Goal: Information Seeking & Learning: Learn about a topic

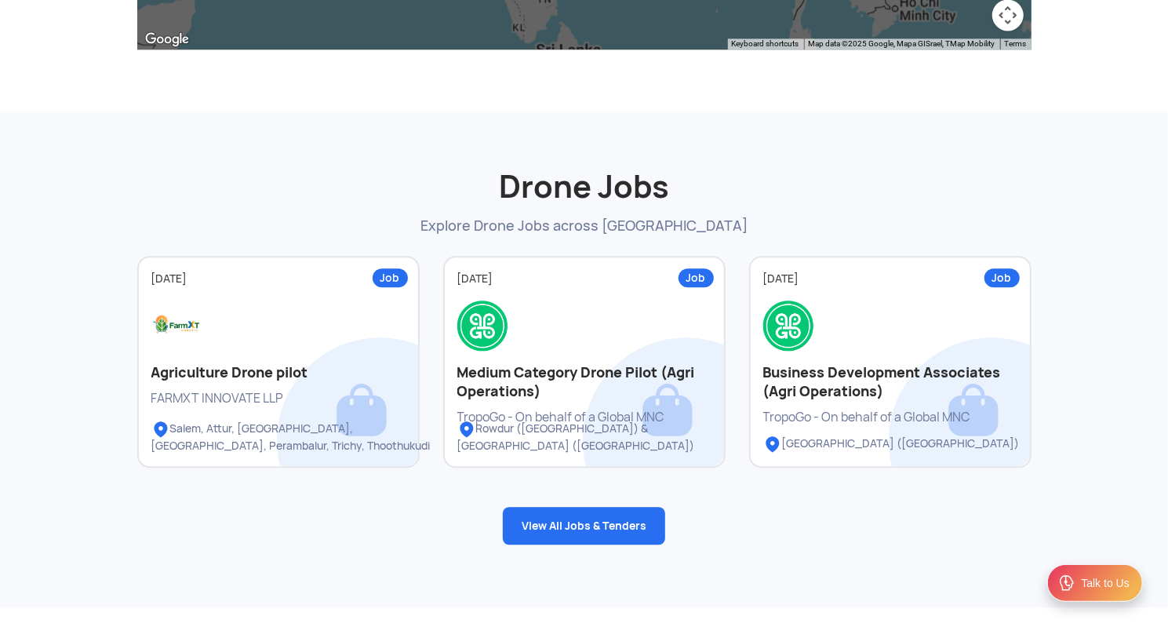
scroll to position [2019, 0]
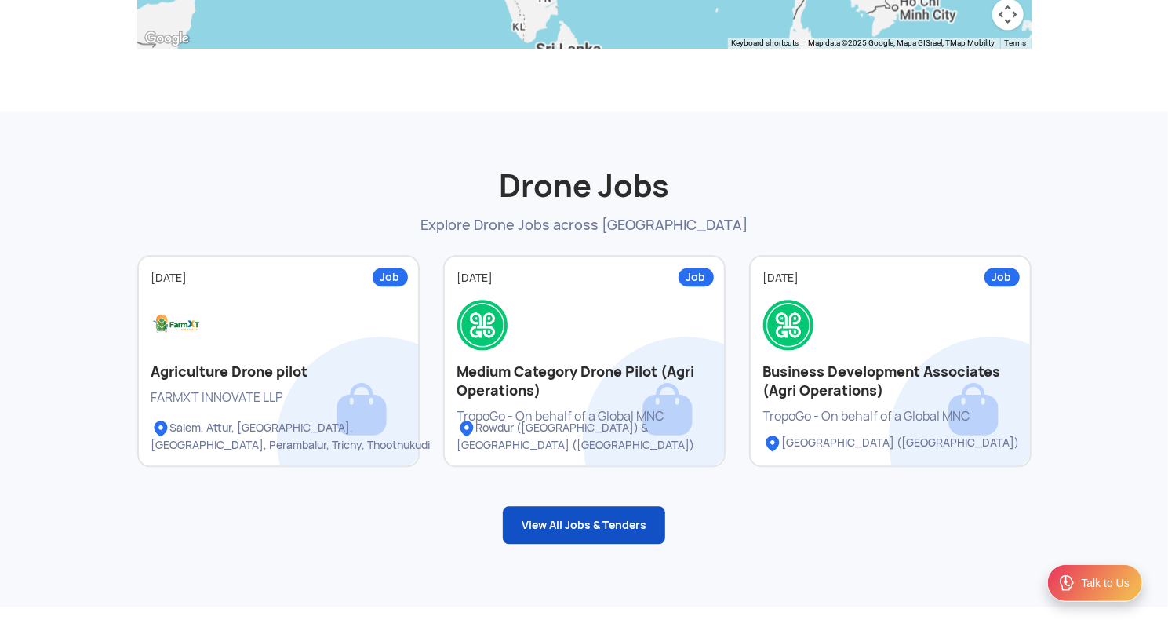
click at [567, 527] on link "View All Jobs & Tenders" at bounding box center [584, 525] width 162 height 38
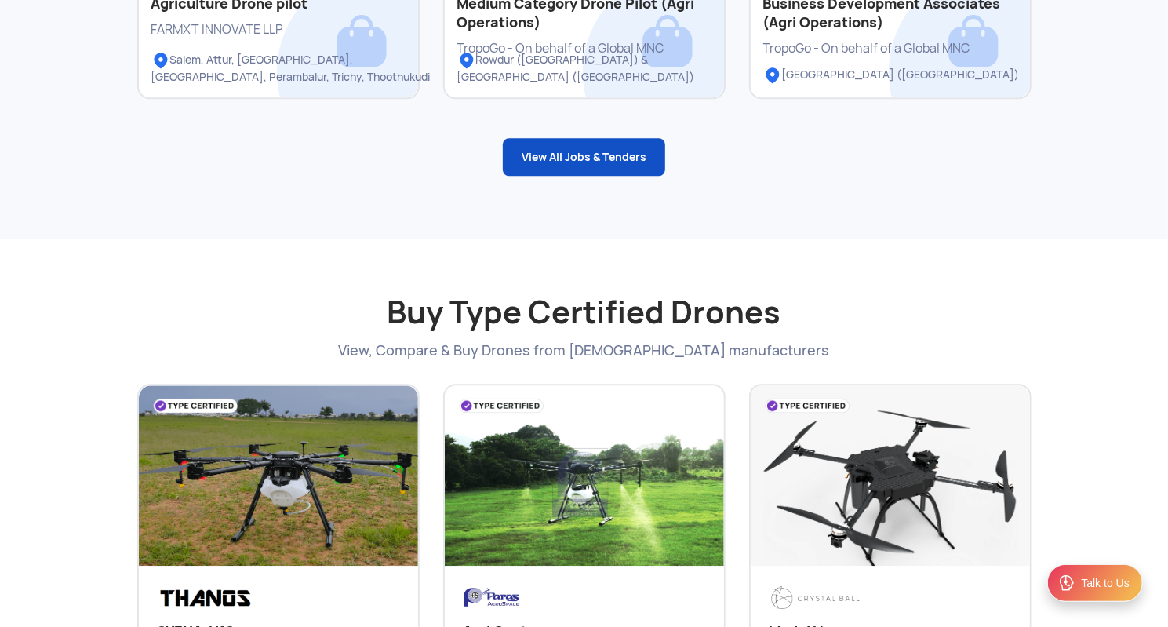
scroll to position [2407, 0]
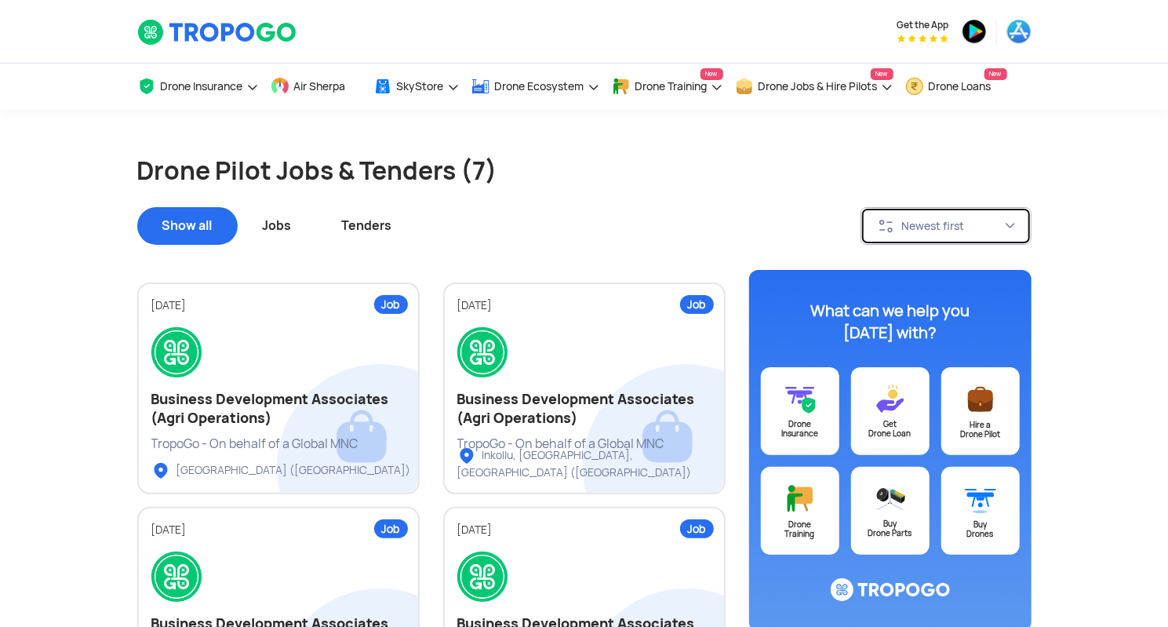
click at [986, 231] on div "Newest first" at bounding box center [953, 226] width 102 height 14
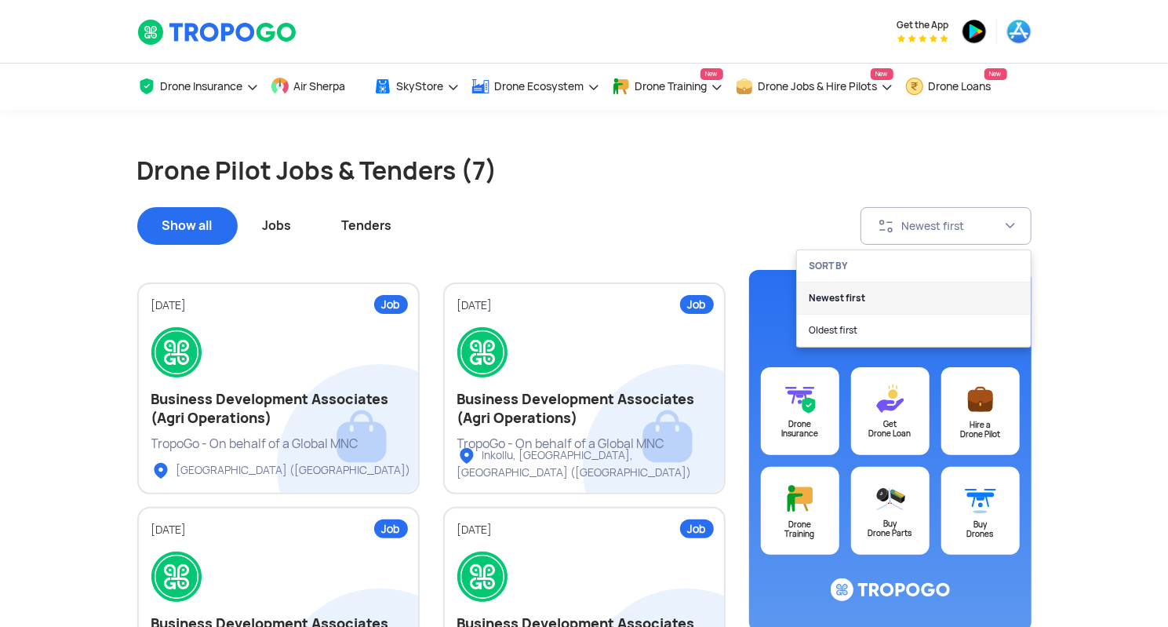
click at [872, 295] on link "Newest first" at bounding box center [914, 298] width 234 height 32
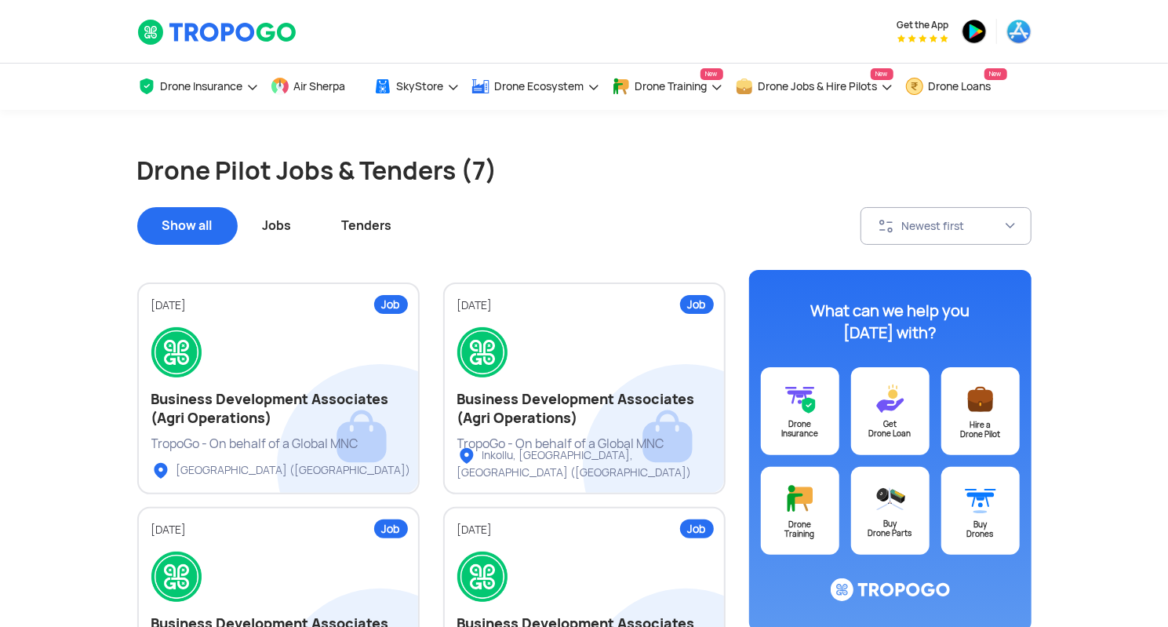
click at [282, 225] on div "Jobs" at bounding box center [277, 226] width 79 height 38
click at [383, 213] on div "Tenders" at bounding box center [367, 226] width 100 height 38
